Goal: Task Accomplishment & Management: Manage account settings

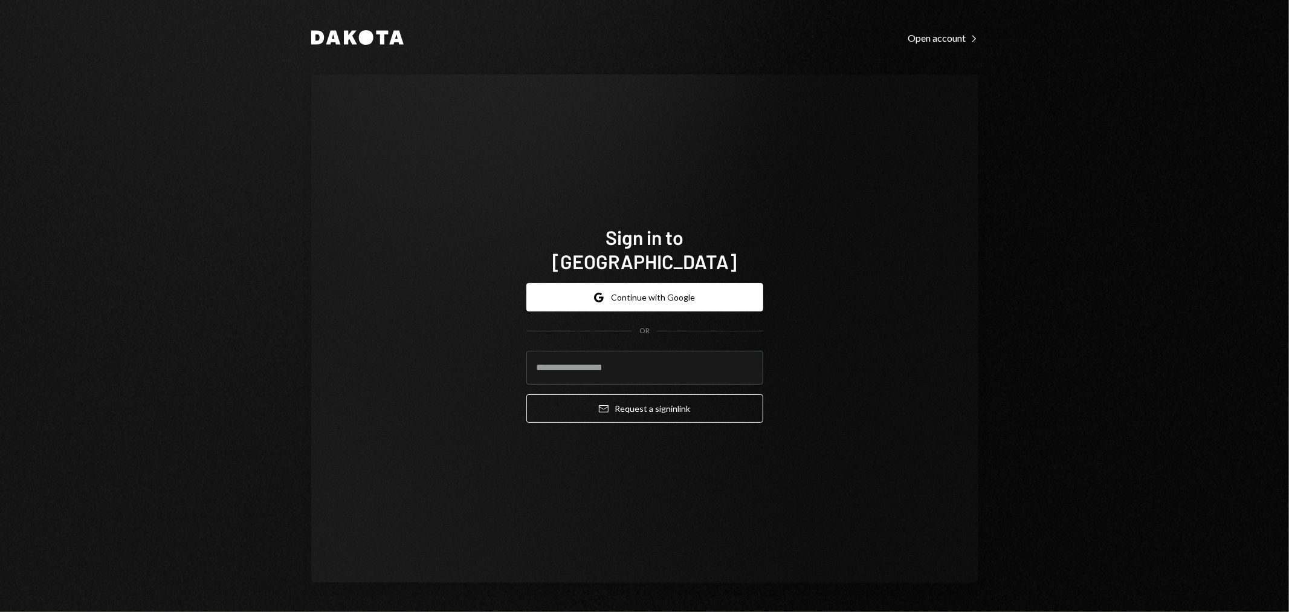
type input "**********"
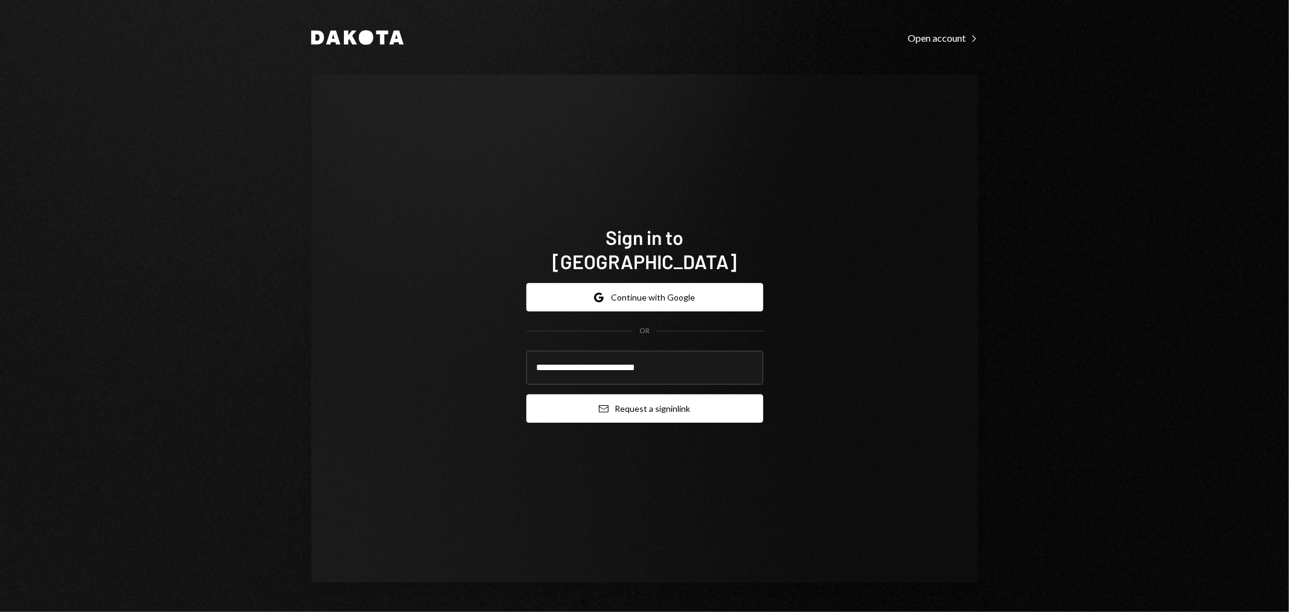
click at [636, 397] on button "Email Request a sign in link" at bounding box center [644, 408] width 237 height 28
